Goal: Information Seeking & Learning: Learn about a topic

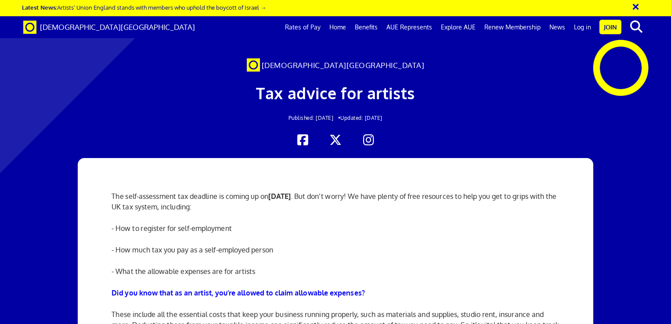
scroll to position [110, 0]
click at [211, 285] on div "The self-assessment tax deadline is coming up on [DATE] . But don’t worry! We h…" at bounding box center [335, 292] width 461 height 269
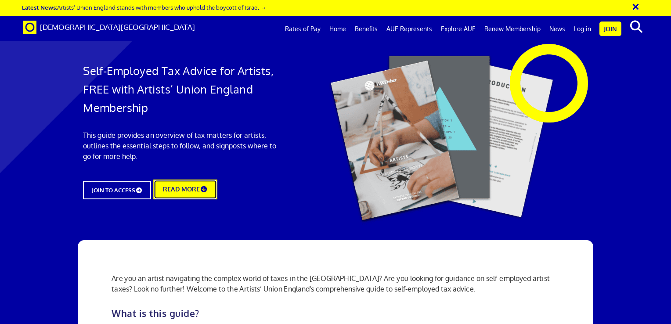
click at [200, 189] on link "READ MORE" at bounding box center [186, 190] width 64 height 20
